Goal: Task Accomplishment & Management: Complete application form

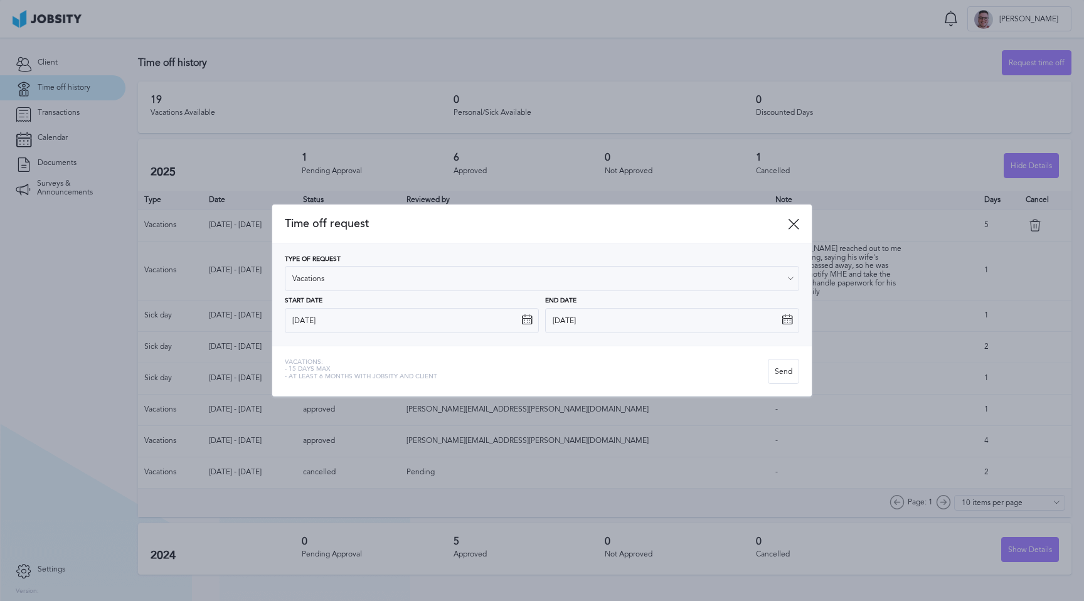
click at [528, 317] on icon at bounding box center [526, 319] width 11 height 11
click at [479, 319] on input "[DATE]" at bounding box center [412, 320] width 254 height 25
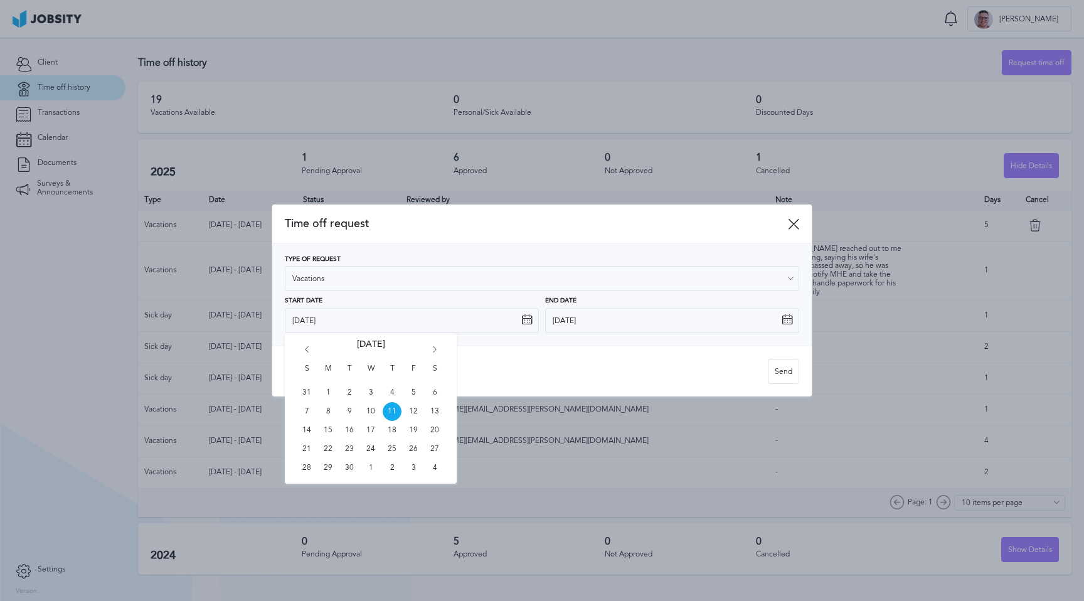
click at [434, 348] on icon "Go forward 1 month" at bounding box center [434, 351] width 11 height 11
click at [372, 449] on span "22" at bounding box center [370, 449] width 19 height 19
type input "[DATE]"
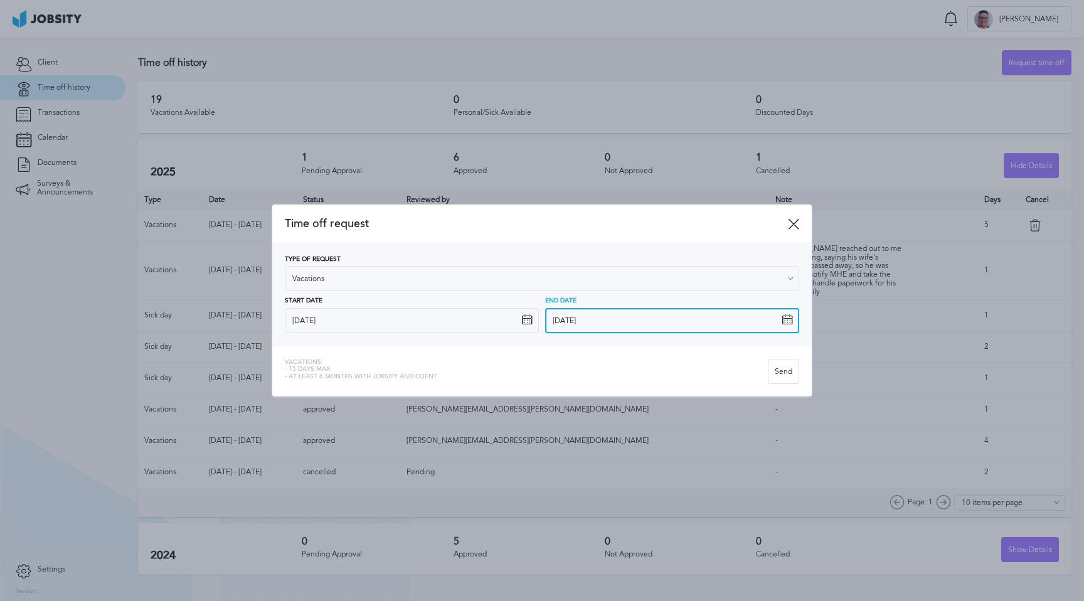
click at [697, 322] on input "[DATE]" at bounding box center [672, 320] width 254 height 25
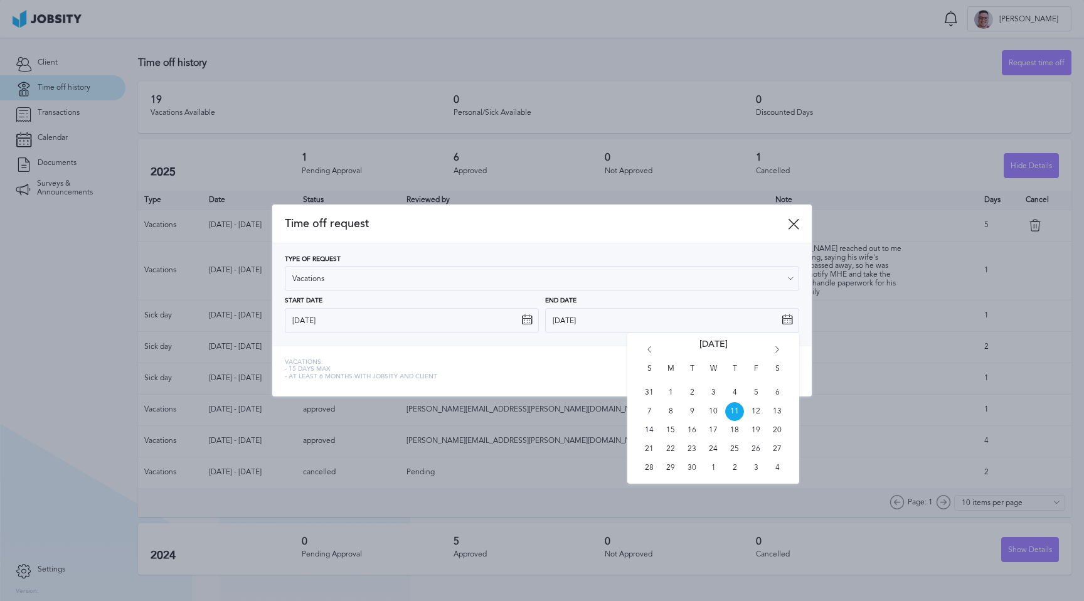
click at [775, 346] on icon "Go forward 1 month" at bounding box center [777, 351] width 11 height 11
click at [770, 447] on span "25" at bounding box center [777, 449] width 19 height 19
type input "[DATE]"
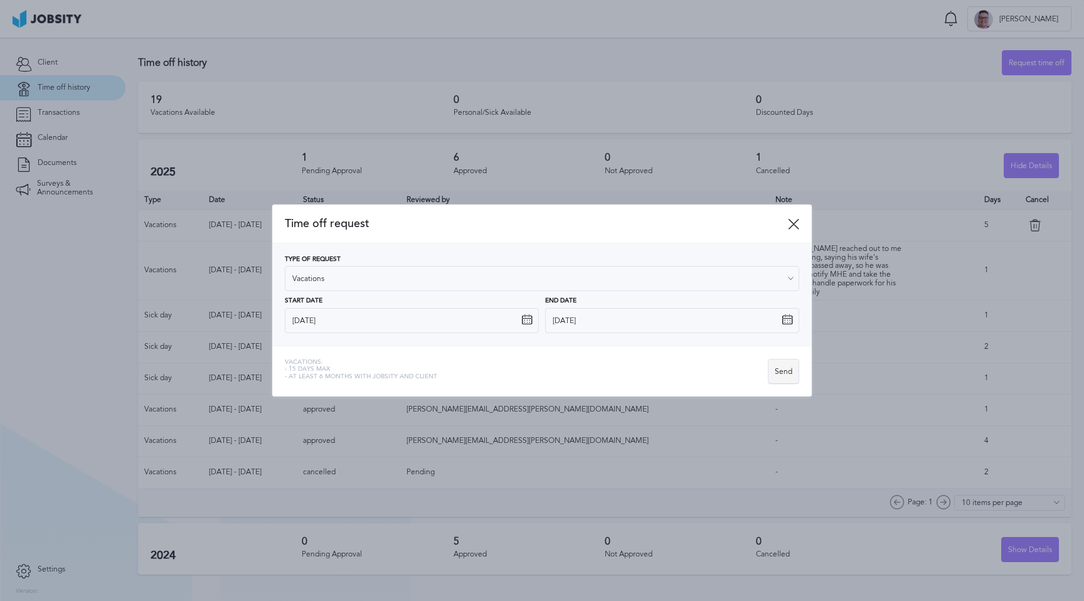
click at [777, 370] on div "Send" at bounding box center [784, 371] width 30 height 25
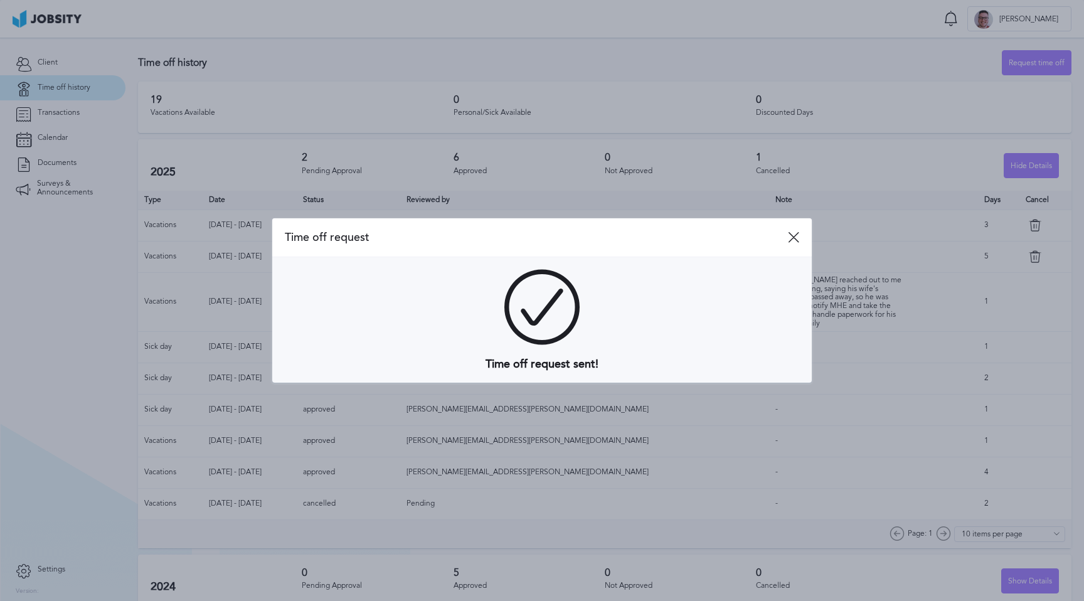
click at [786, 233] on span "Time off request" at bounding box center [536, 237] width 503 height 13
click at [792, 235] on icon at bounding box center [793, 237] width 11 height 11
